Goal: Information Seeking & Learning: Learn about a topic

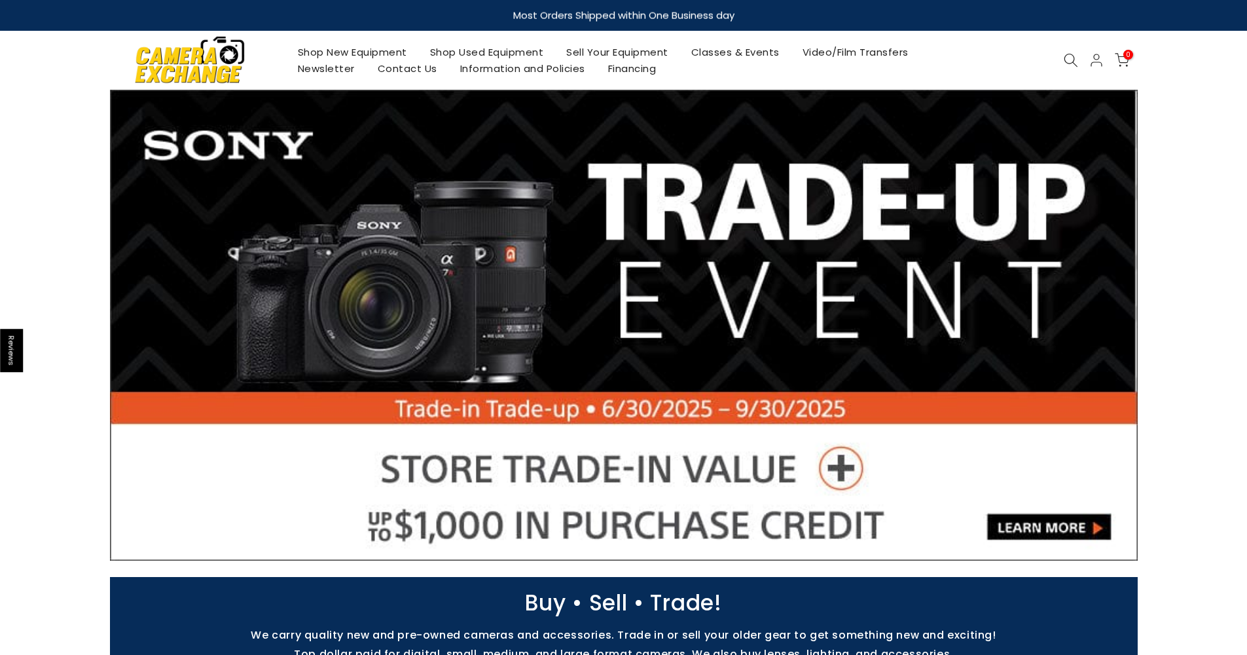
click at [484, 52] on link "Shop Used Equipment" at bounding box center [486, 52] width 137 height 16
click at [338, 54] on link "Shop New Equipment" at bounding box center [352, 52] width 132 height 16
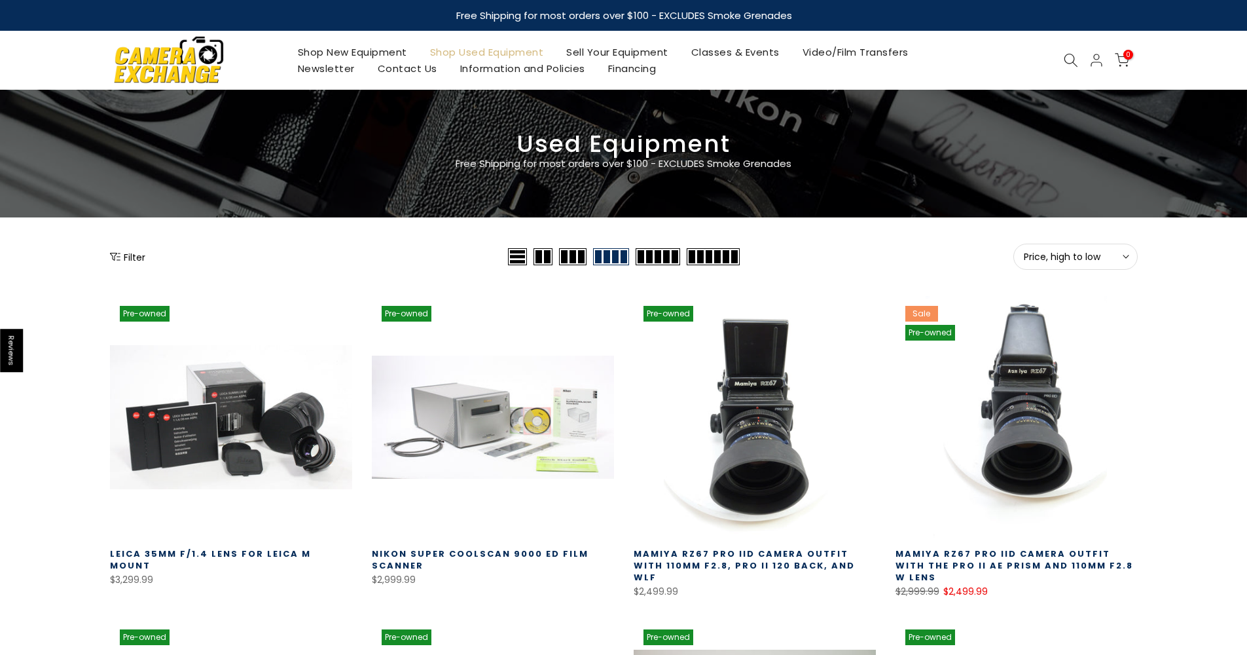
click at [1102, 255] on span "Price, high to low" at bounding box center [1075, 257] width 103 height 12
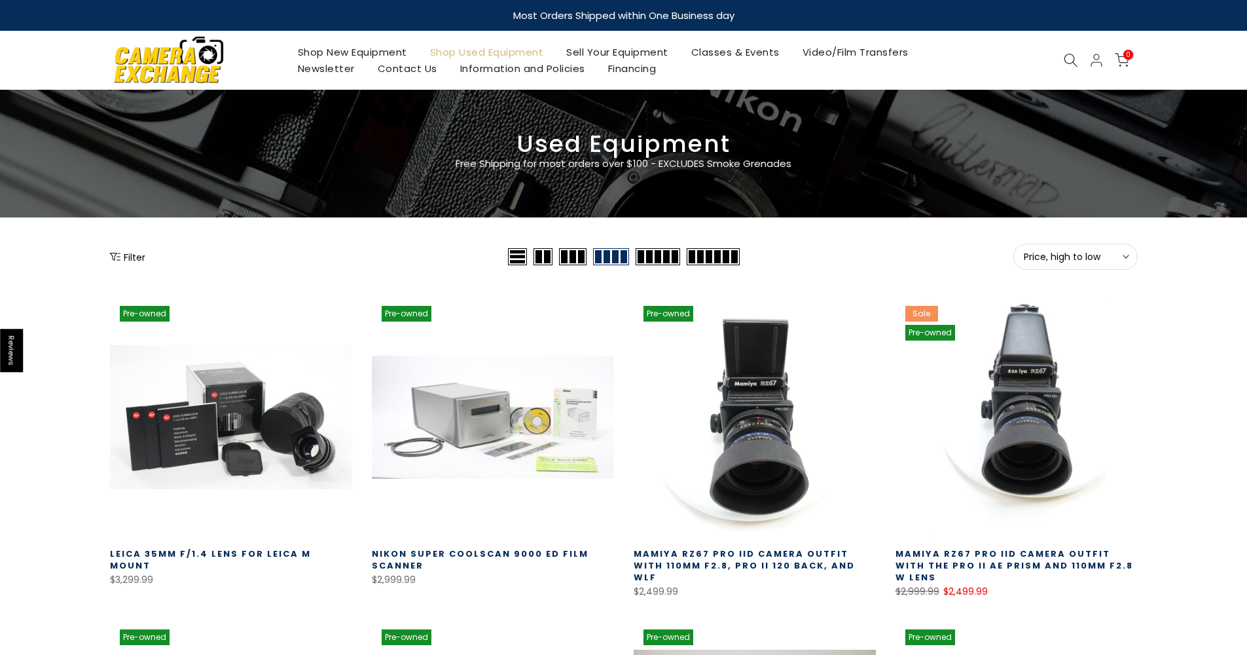
scroll to position [122, 0]
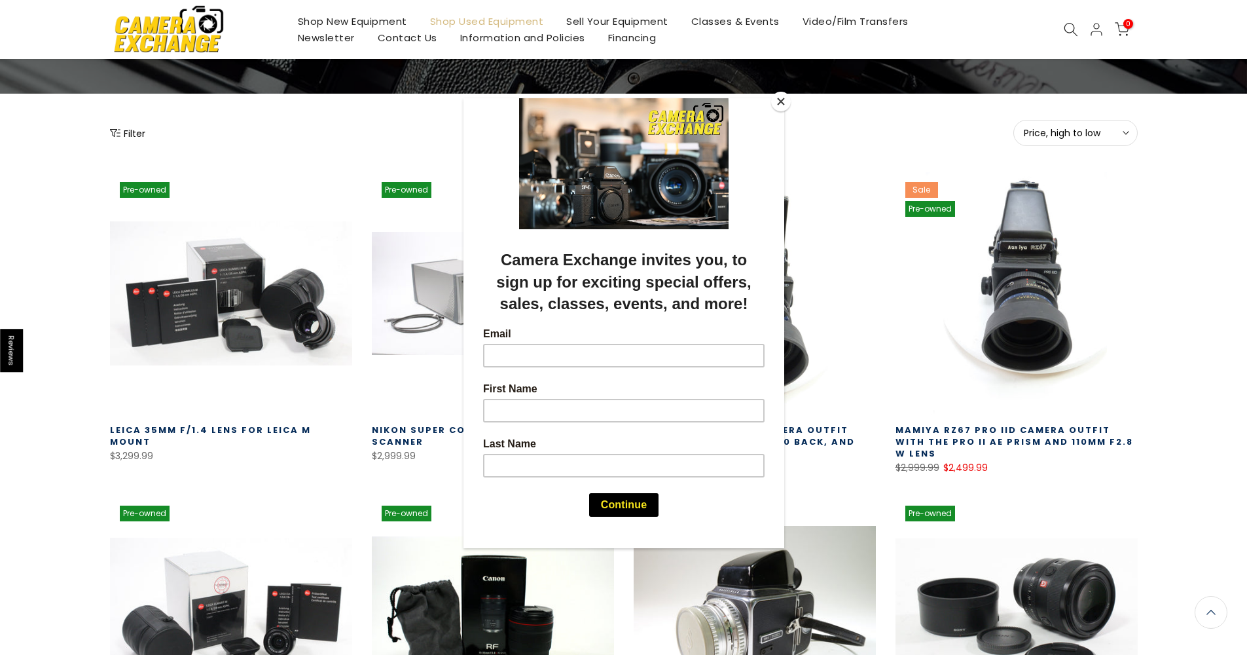
click at [786, 104] on button "Close" at bounding box center [781, 102] width 20 height 20
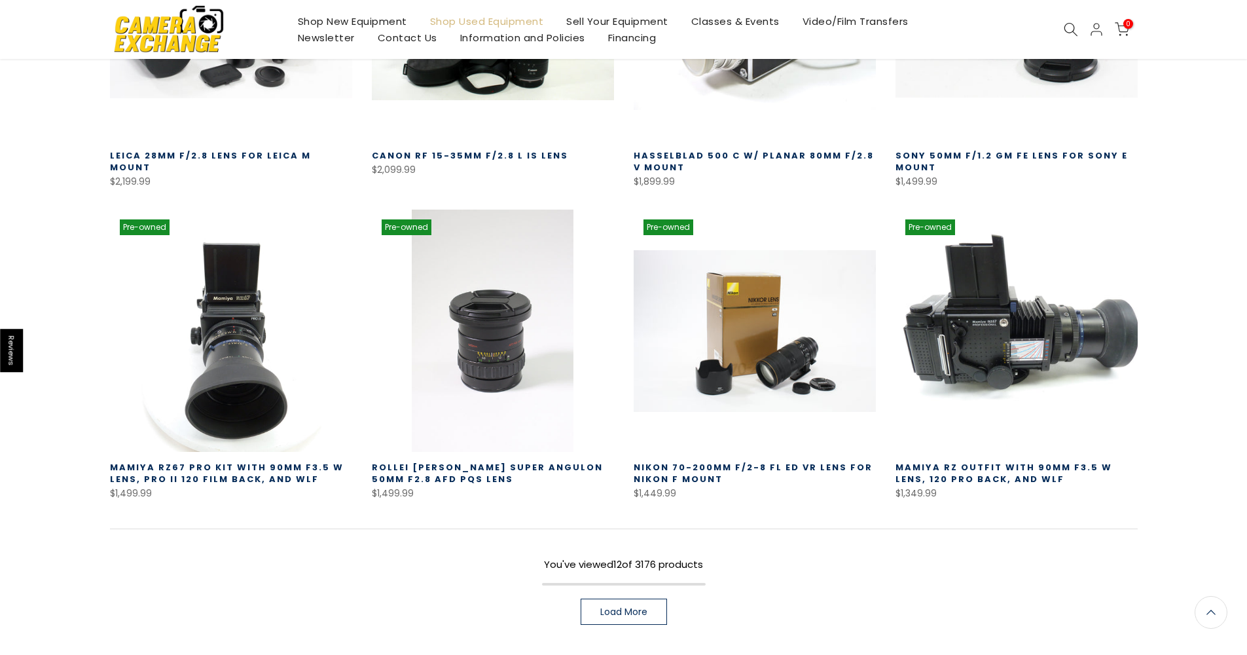
scroll to position [893, 0]
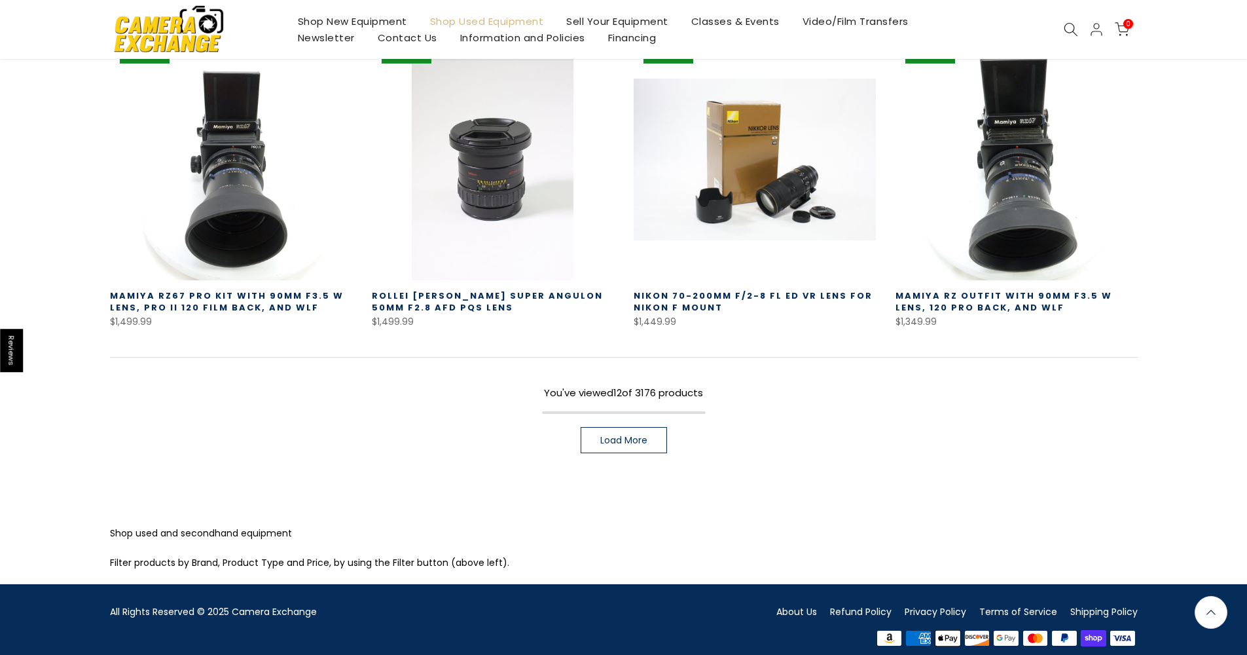
click at [606, 435] on span "Load More" at bounding box center [623, 439] width 47 height 9
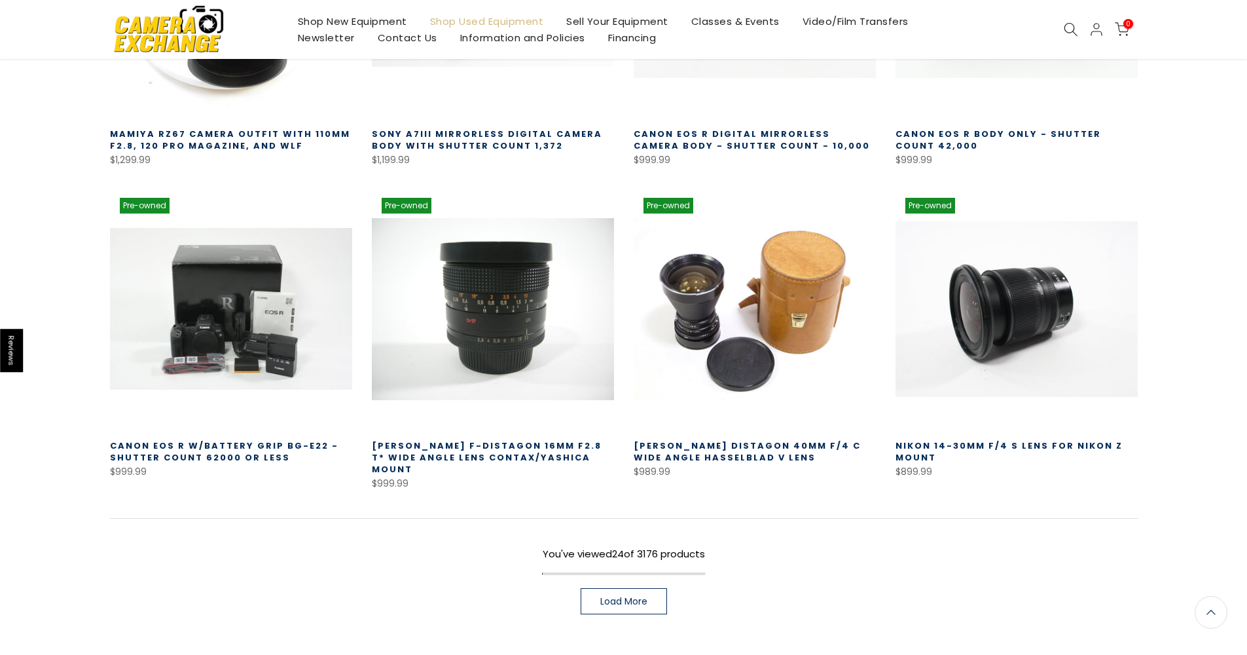
scroll to position [1675, 0]
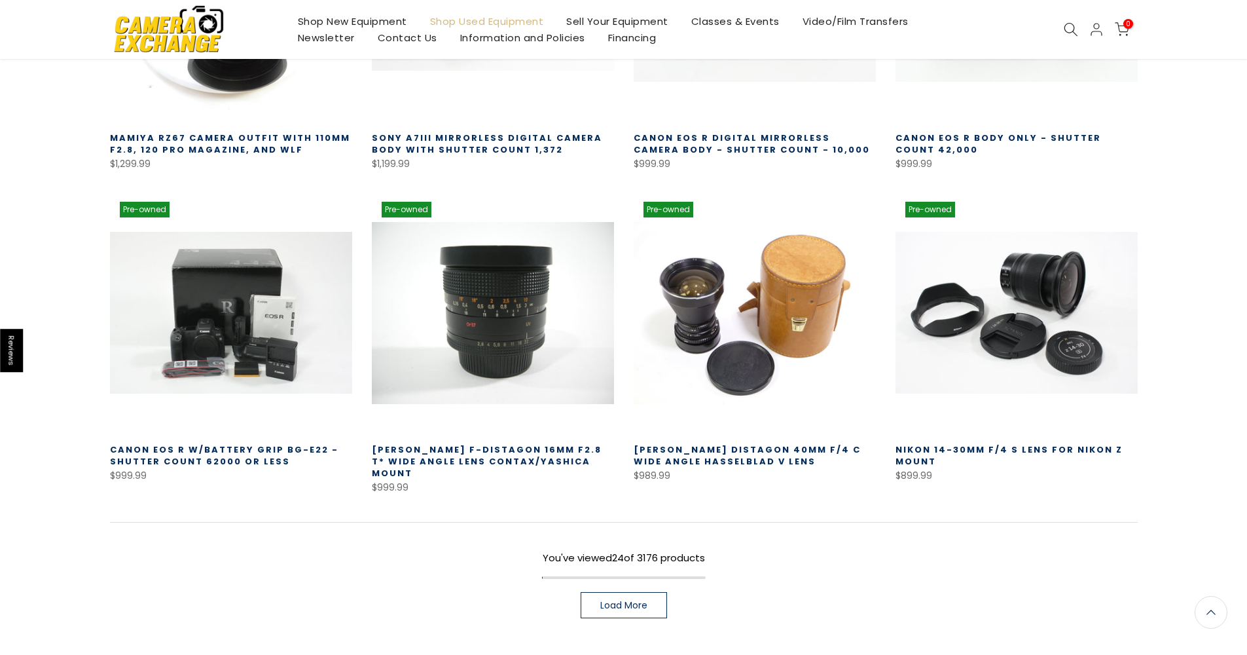
click at [625, 600] on span "Load More" at bounding box center [623, 604] width 47 height 9
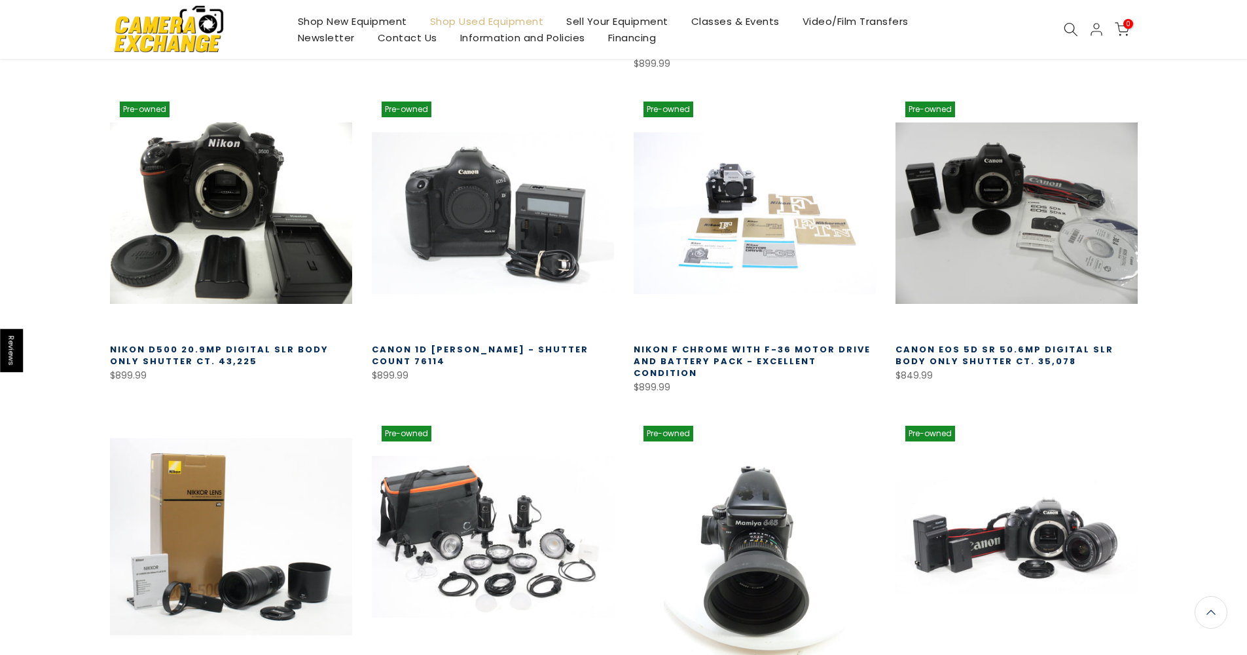
scroll to position [2683, 0]
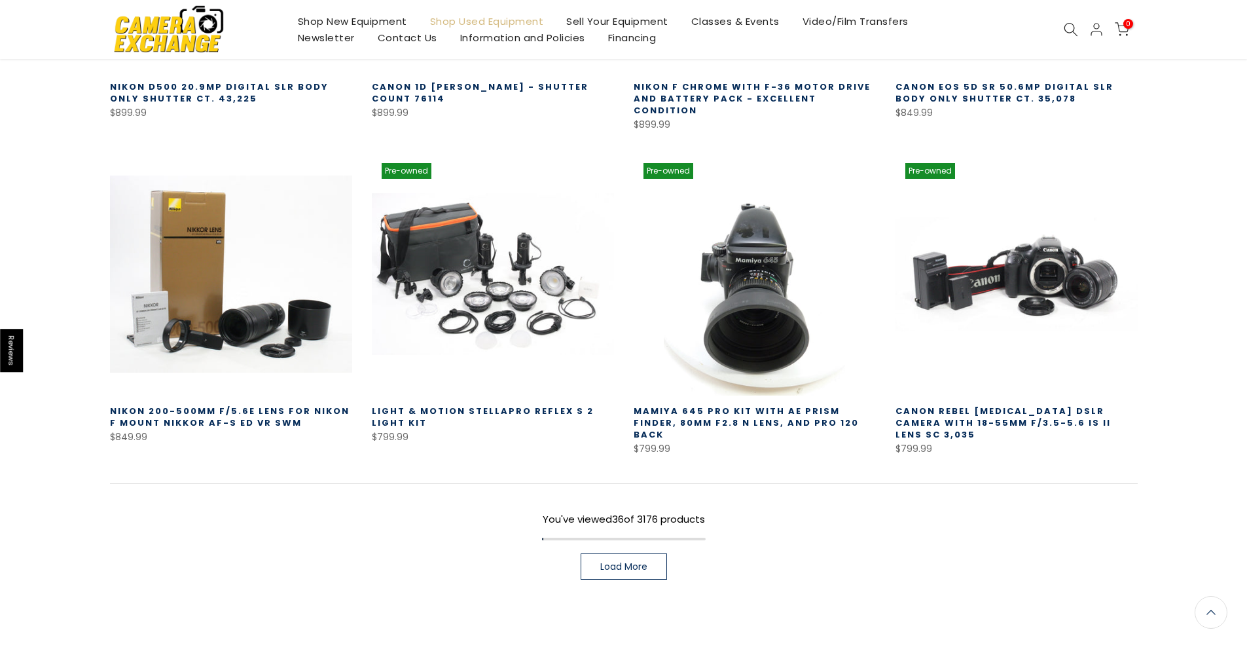
click at [645, 553] on link "Load More" at bounding box center [624, 566] width 86 height 26
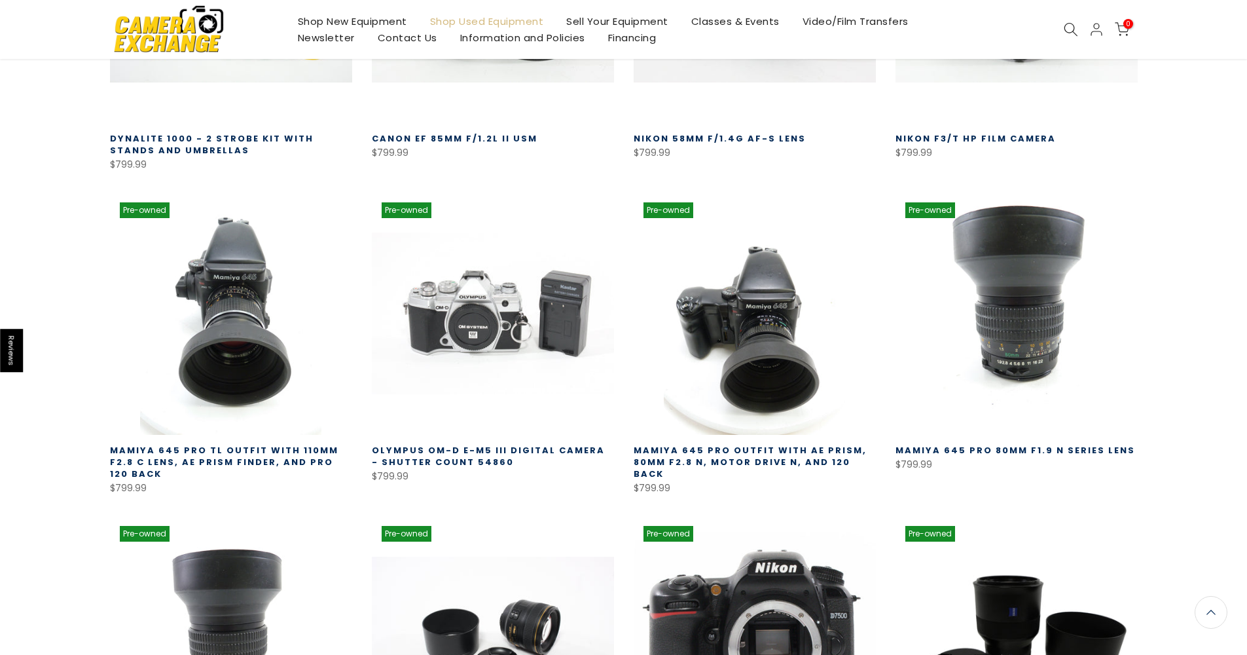
scroll to position [3721, 0]
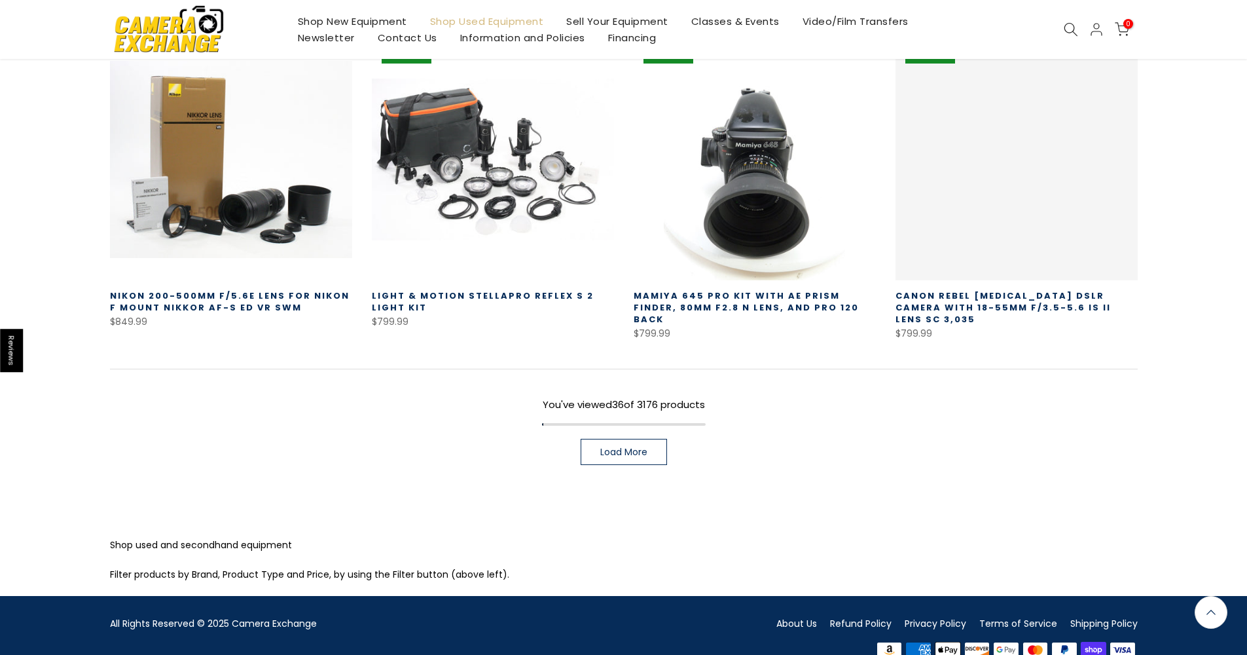
scroll to position [230, 0]
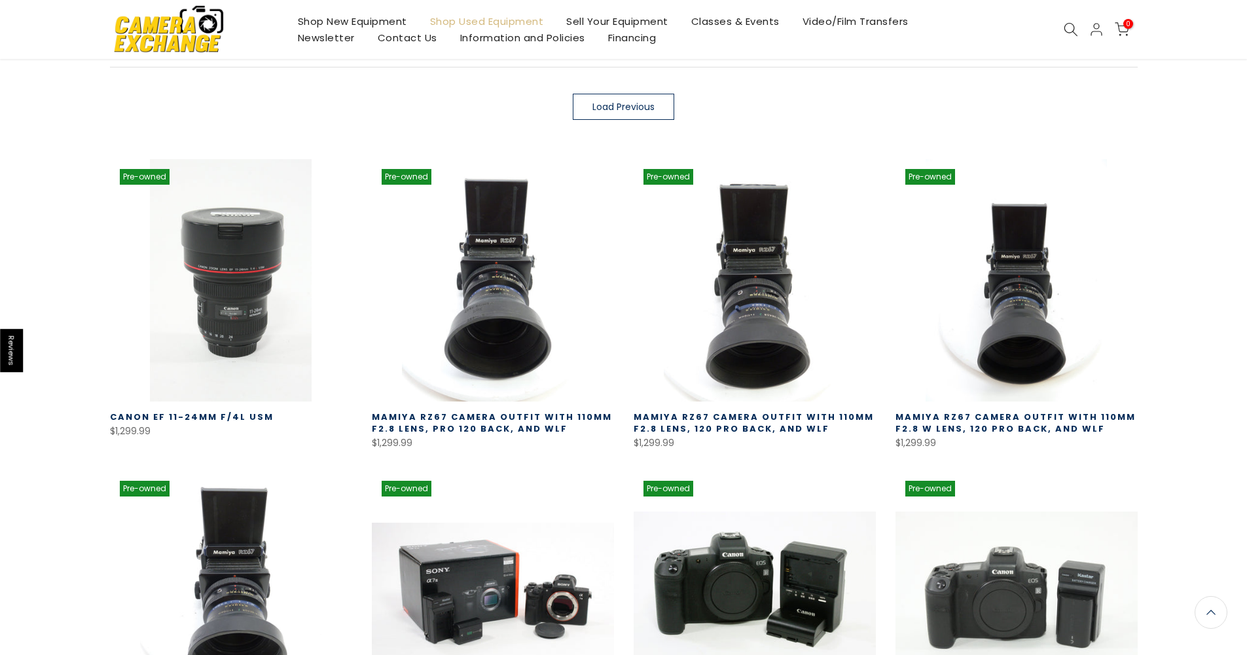
scroll to position [893, 0]
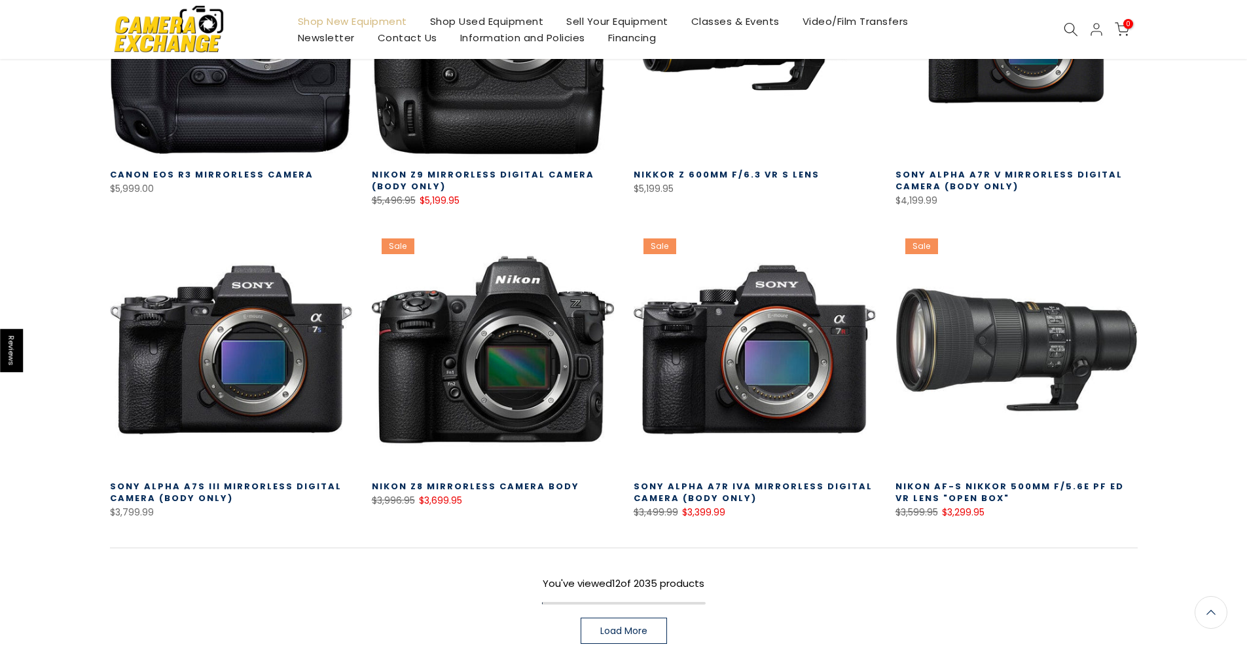
scroll to position [778, 0]
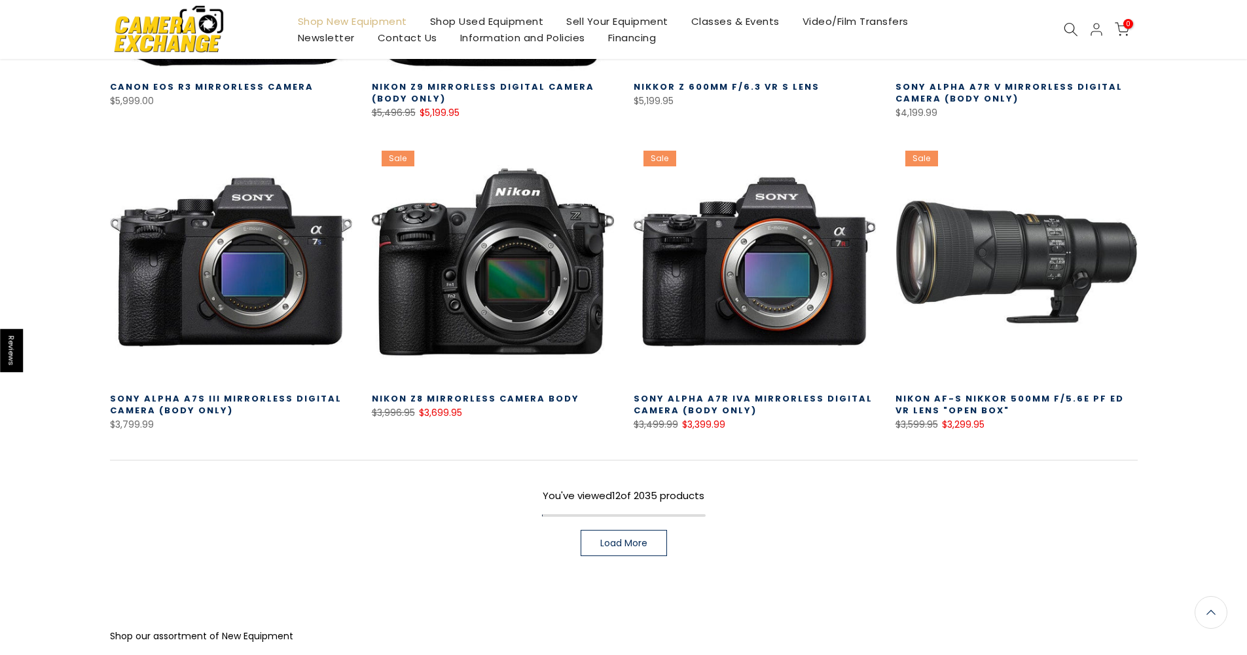
click at [636, 543] on span "Load More" at bounding box center [623, 542] width 47 height 9
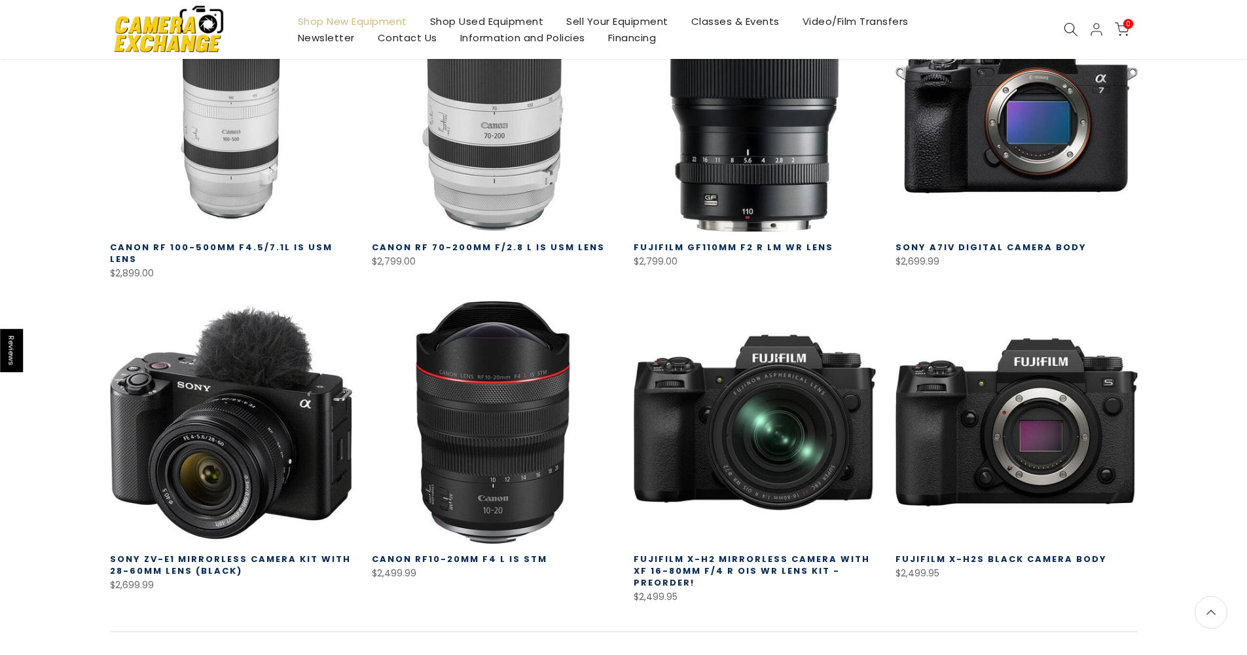
scroll to position [1816, 0]
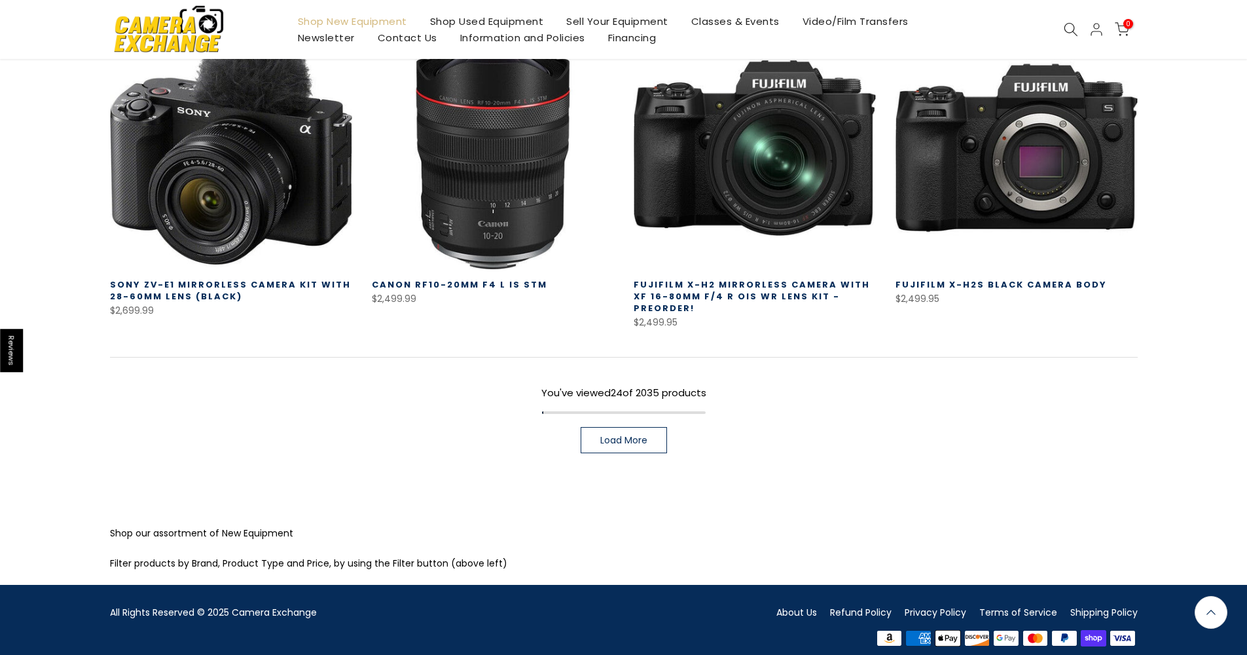
click at [649, 427] on link "Load More" at bounding box center [624, 440] width 86 height 26
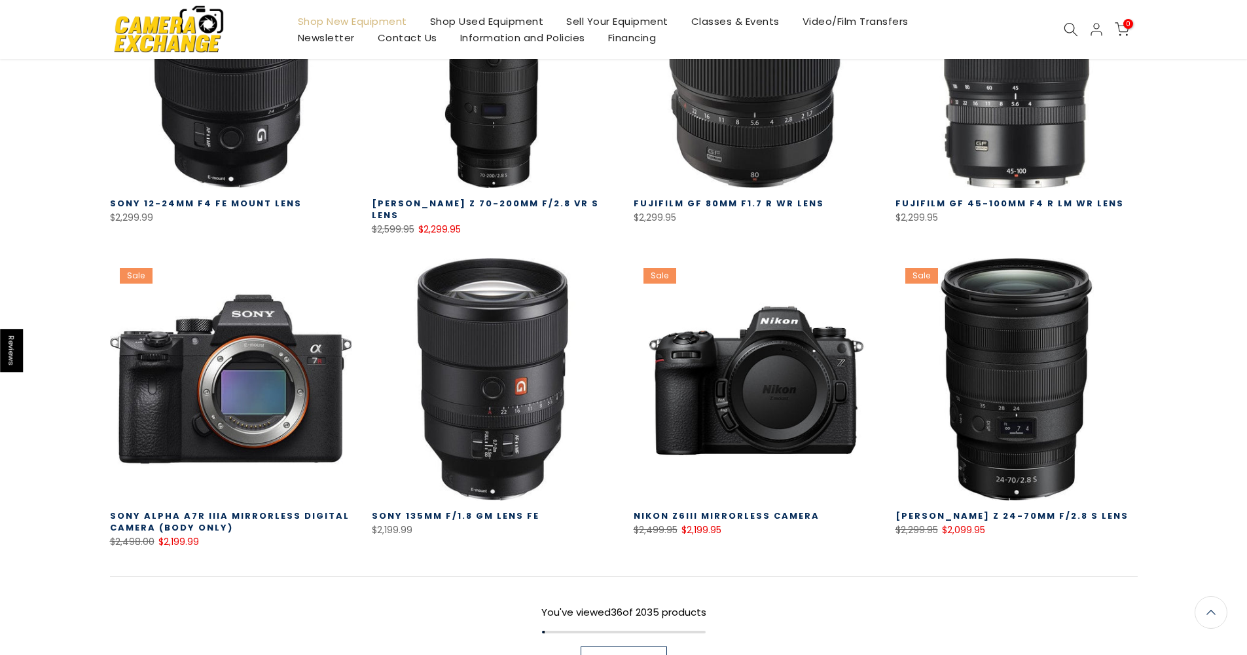
scroll to position [2522, 0]
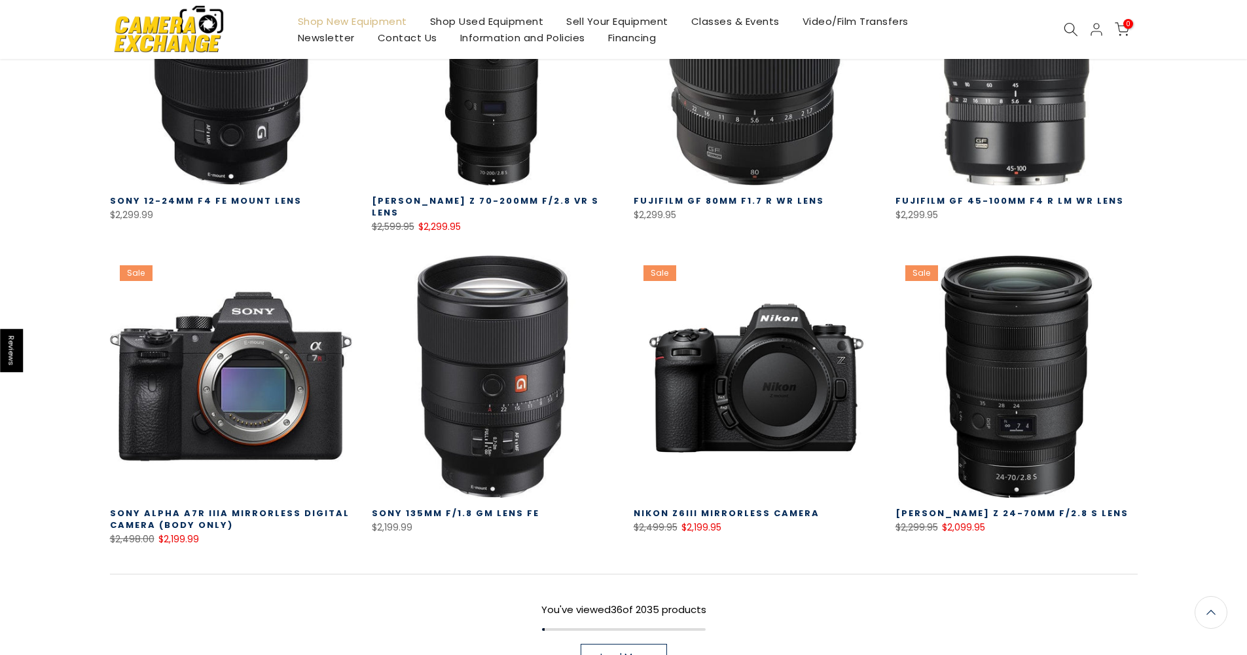
click at [638, 652] on span "Load More" at bounding box center [623, 656] width 47 height 9
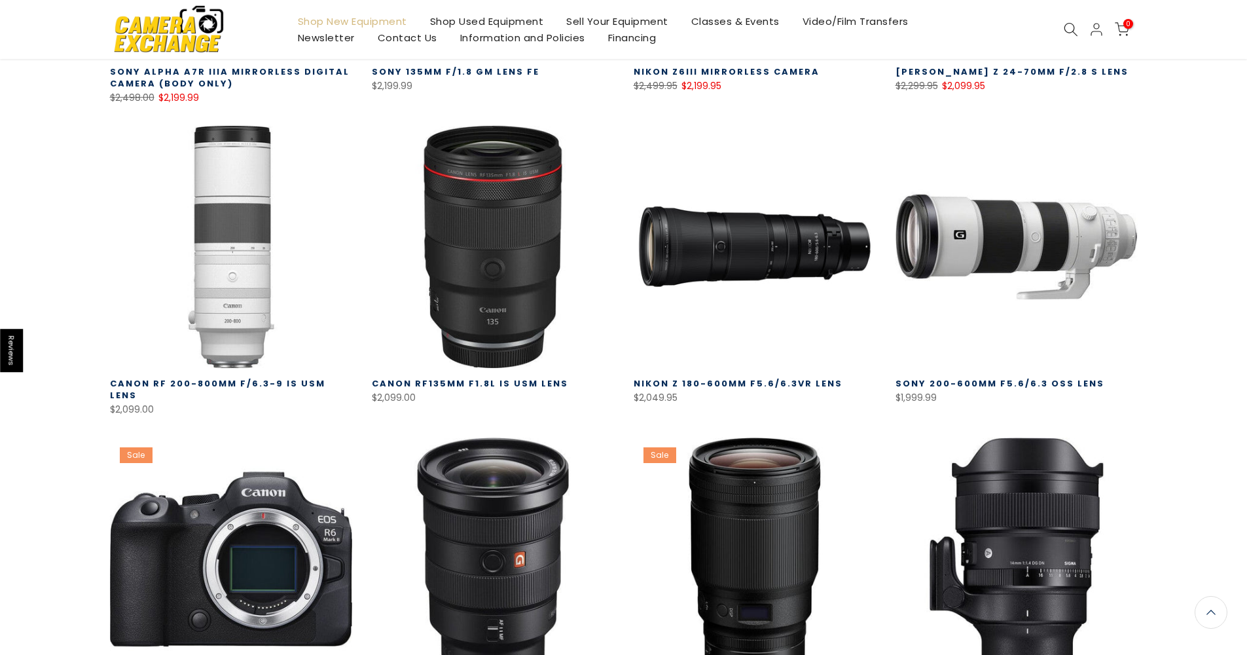
scroll to position [3387, 0]
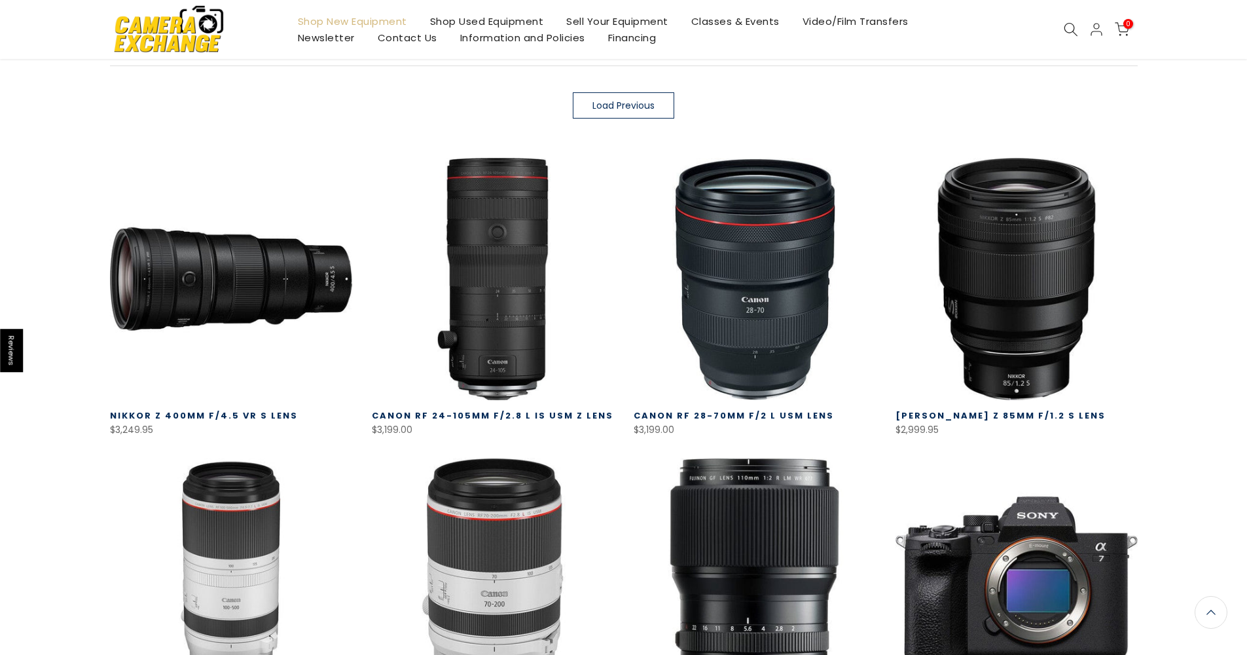
scroll to position [778, 0]
